Goal: Use online tool/utility: Utilize a website feature to perform a specific function

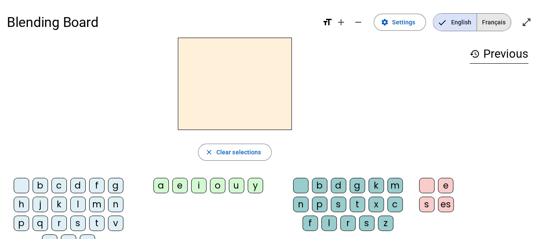
click at [494, 15] on span "Français" at bounding box center [493, 22] width 34 height 17
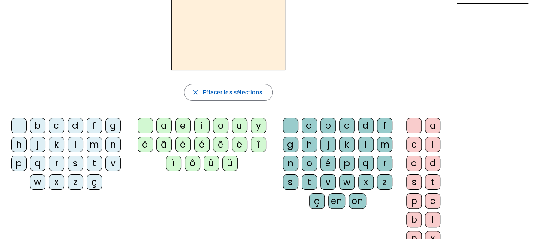
scroll to position [59, 0]
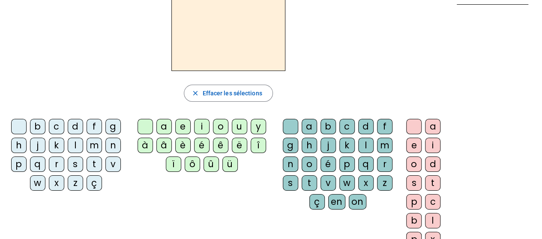
click at [40, 120] on div "b" at bounding box center [37, 126] width 15 height 15
click at [207, 144] on div "é" at bounding box center [201, 145] width 15 height 15
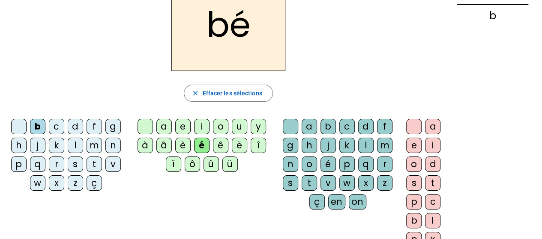
click at [327, 127] on div "b" at bounding box center [327, 126] width 15 height 15
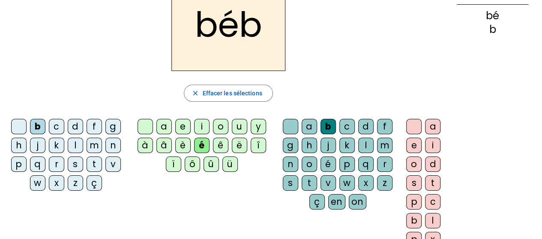
click at [330, 161] on div "é" at bounding box center [327, 164] width 15 height 15
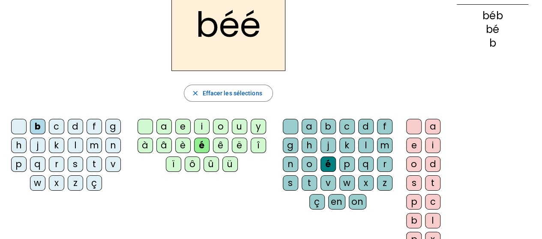
click at [329, 127] on div "b" at bounding box center [327, 126] width 15 height 15
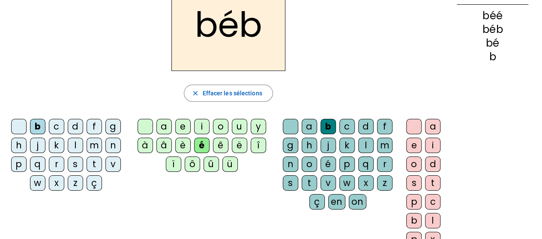
click at [412, 138] on div "e" at bounding box center [413, 145] width 15 height 15
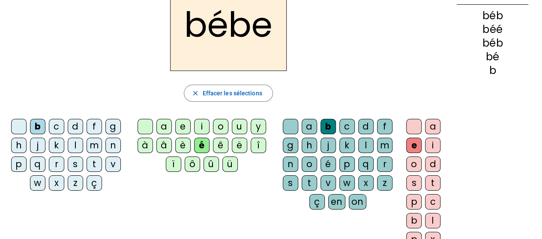
drag, startPoint x: 412, startPoint y: 137, endPoint x: 494, endPoint y: 57, distance: 115.3
click at [494, 57] on div "bé" at bounding box center [491, 57] width 71 height 10
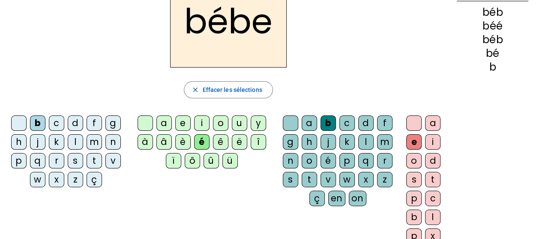
scroll to position [69, 0]
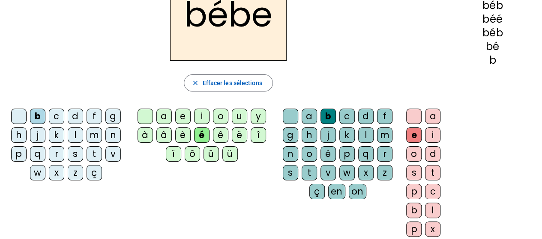
click at [325, 146] on div "é" at bounding box center [327, 153] width 15 height 15
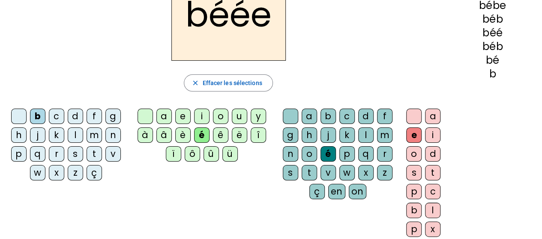
drag, startPoint x: 325, startPoint y: 146, endPoint x: 312, endPoint y: 100, distance: 47.7
click at [312, 100] on div "béée close Effacer les sélections b c d f g h j k l m n p q r s t v w x z ç a e…" at bounding box center [228, 106] width 443 height 276
click at [247, 77] on span "button" at bounding box center [228, 83] width 88 height 21
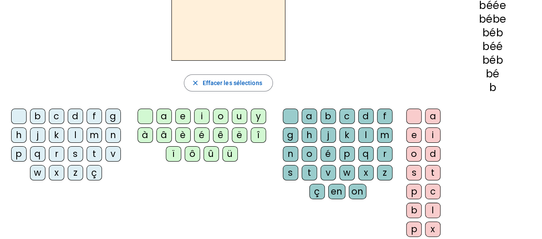
click at [35, 113] on div "b" at bounding box center [37, 116] width 15 height 15
click at [164, 120] on div "a" at bounding box center [163, 116] width 15 height 15
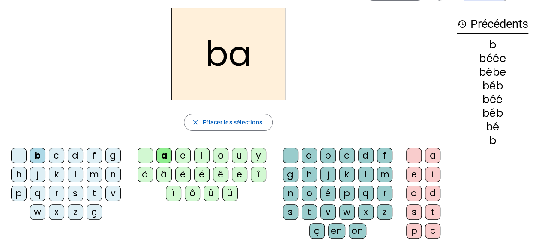
scroll to position [26, 0]
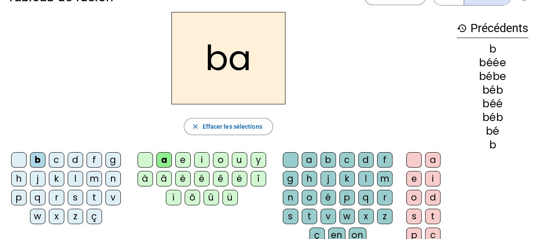
click at [167, 110] on div "ba close Effacer les sélections b c d f g h j k l m n p q r s t v w x z ç a e i…" at bounding box center [228, 150] width 443 height 276
click at [72, 157] on div "d" at bounding box center [75, 159] width 15 height 15
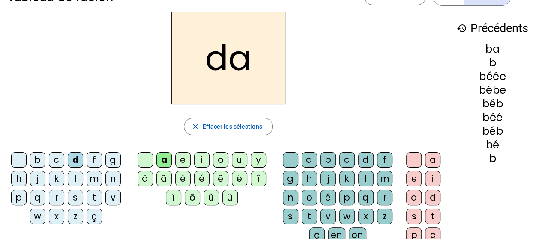
click at [110, 158] on div "g" at bounding box center [112, 159] width 15 height 15
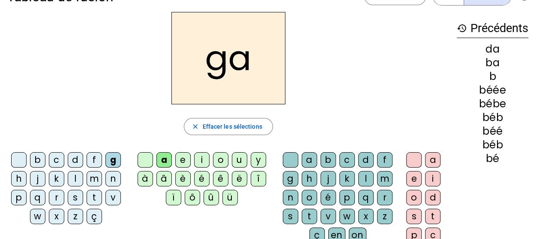
click at [94, 158] on div "f" at bounding box center [93, 159] width 15 height 15
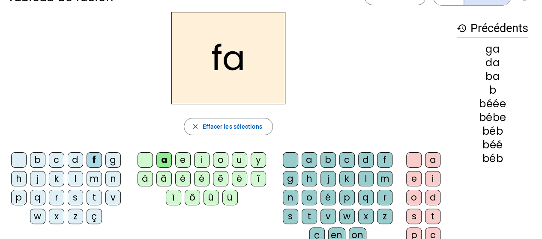
click at [184, 158] on div "e" at bounding box center [182, 159] width 15 height 15
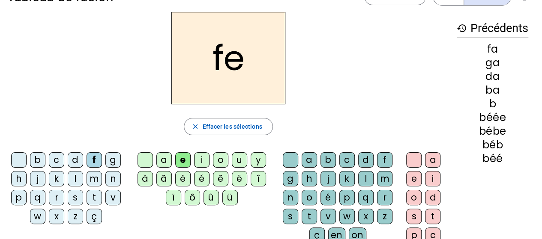
click at [39, 159] on div "b" at bounding box center [37, 159] width 15 height 15
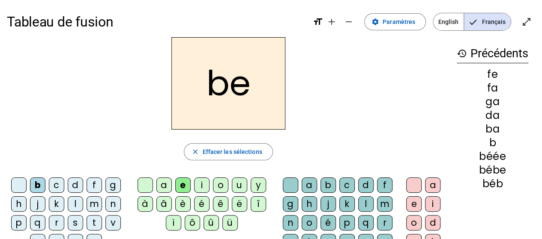
scroll to position [0, 0]
click at [430, 184] on div "a" at bounding box center [432, 185] width 15 height 15
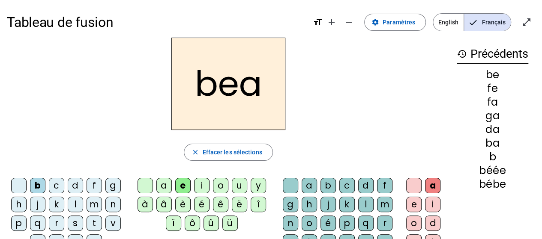
click at [337, 188] on letter-bubble "b" at bounding box center [329, 187] width 19 height 19
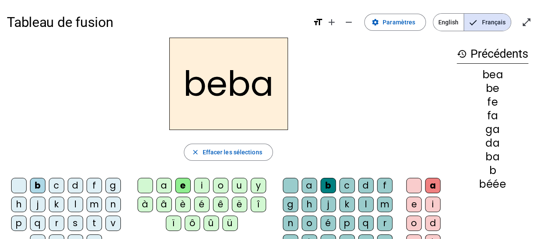
click at [306, 149] on div "close Effacer les sélections" at bounding box center [228, 152] width 443 height 17
click at [410, 201] on div "e" at bounding box center [413, 204] width 15 height 15
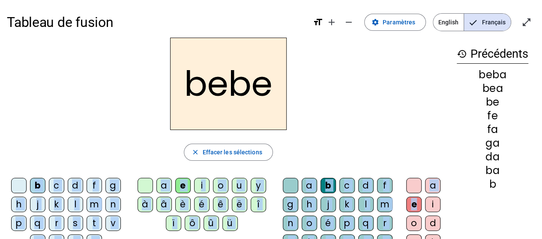
drag, startPoint x: 410, startPoint y: 201, endPoint x: 356, endPoint y: 114, distance: 101.9
click at [356, 114] on div "bebe close Effacer les sélections b c d f g h j k l m n p q r s t v w x z ç a e…" at bounding box center [228, 176] width 443 height 276
click at [356, 115] on div "bebe" at bounding box center [228, 84] width 443 height 92
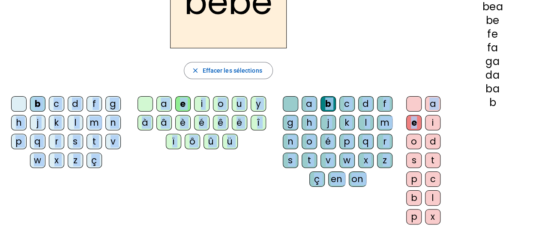
scroll to position [82, 0]
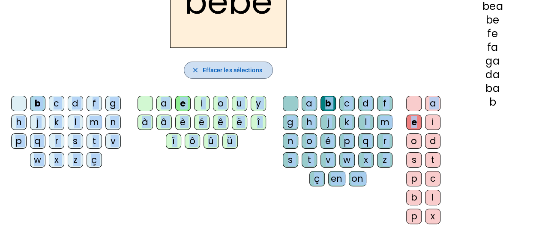
click at [209, 62] on span "button" at bounding box center [228, 70] width 88 height 21
